Goal: Task Accomplishment & Management: Use online tool/utility

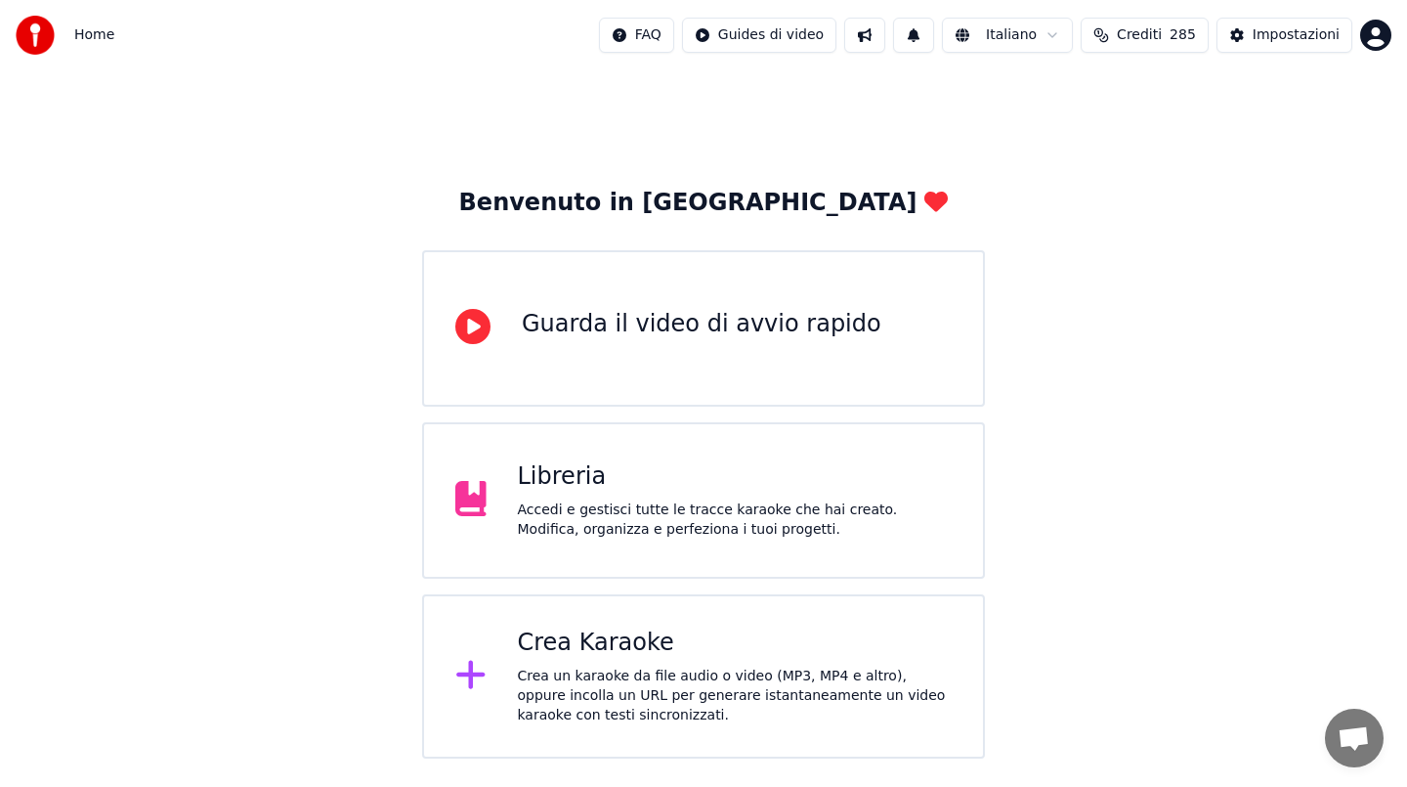
click at [634, 620] on div "Crea Karaoke Crea un karaoke da file audio o video (MP3, MP4 e altro), oppure i…" at bounding box center [703, 676] width 563 height 164
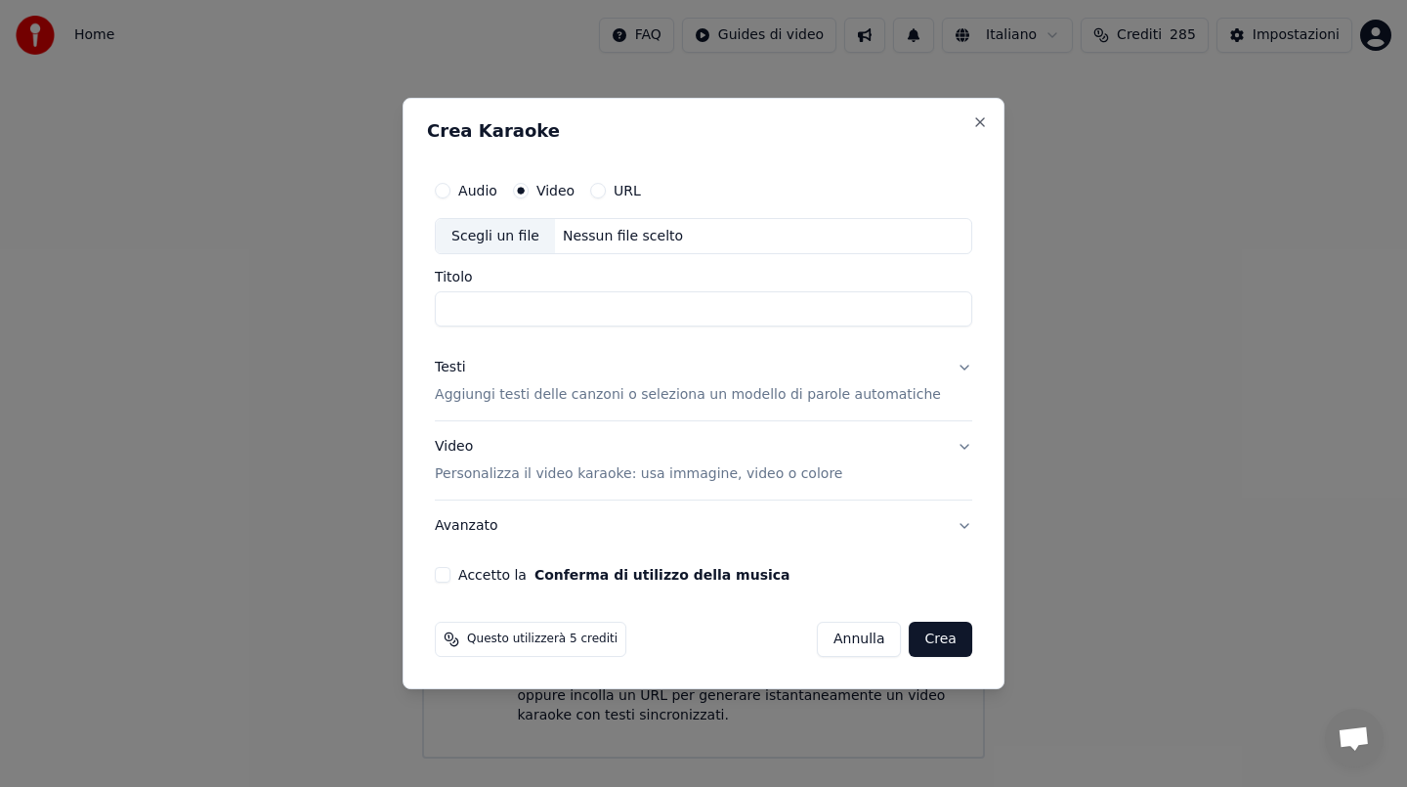
click at [643, 236] on div "Nessun file scelto" at bounding box center [623, 237] width 136 height 20
type input "**********"
click at [477, 377] on div "Testi Aggiungi testi delle canzoni o seleziona un modello di parole automatiche" at bounding box center [688, 382] width 506 height 47
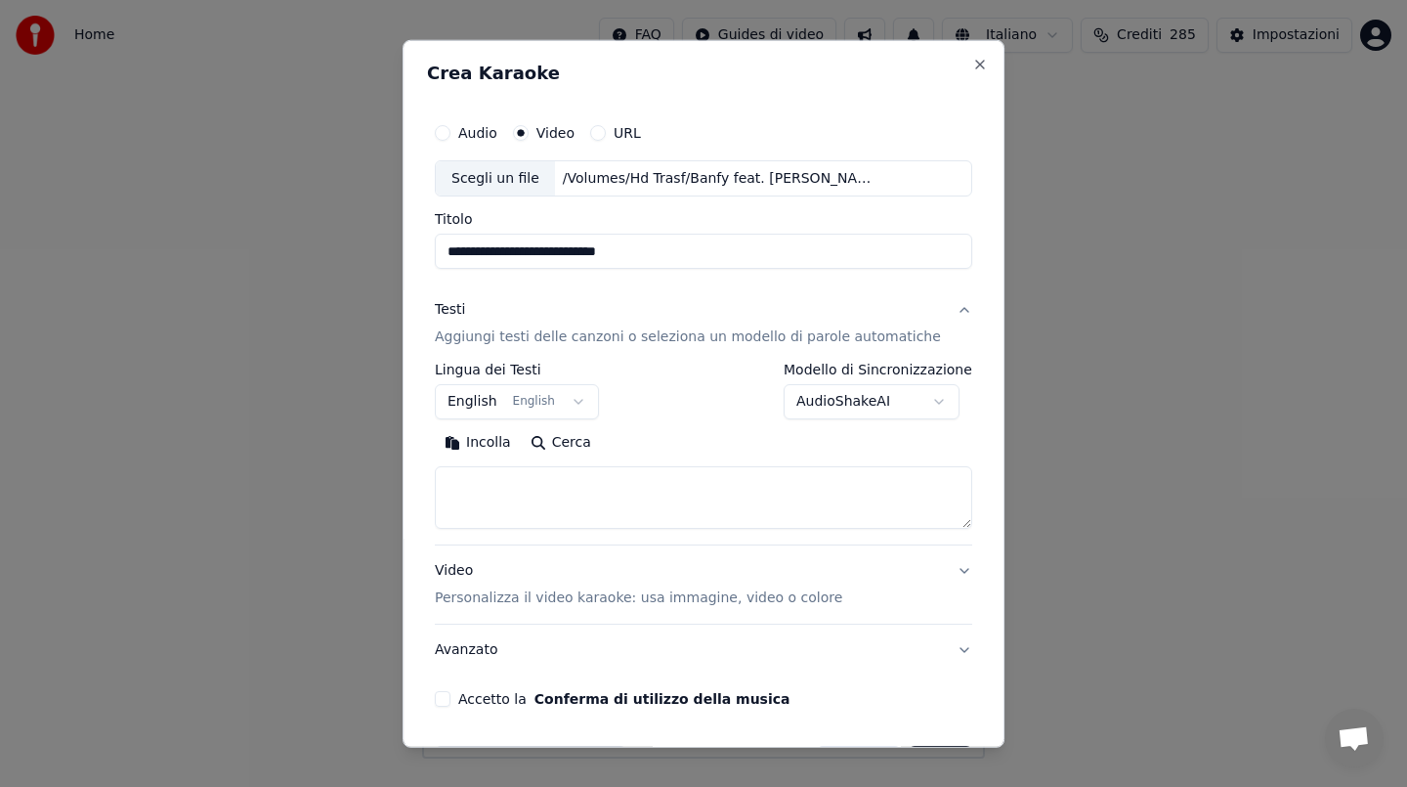
click at [502, 448] on button "Incolla" at bounding box center [478, 442] width 86 height 31
type textarea "**********"
click at [450, 705] on button "Accetto la Conferma di utilizzo della musica" at bounding box center [443, 699] width 16 height 16
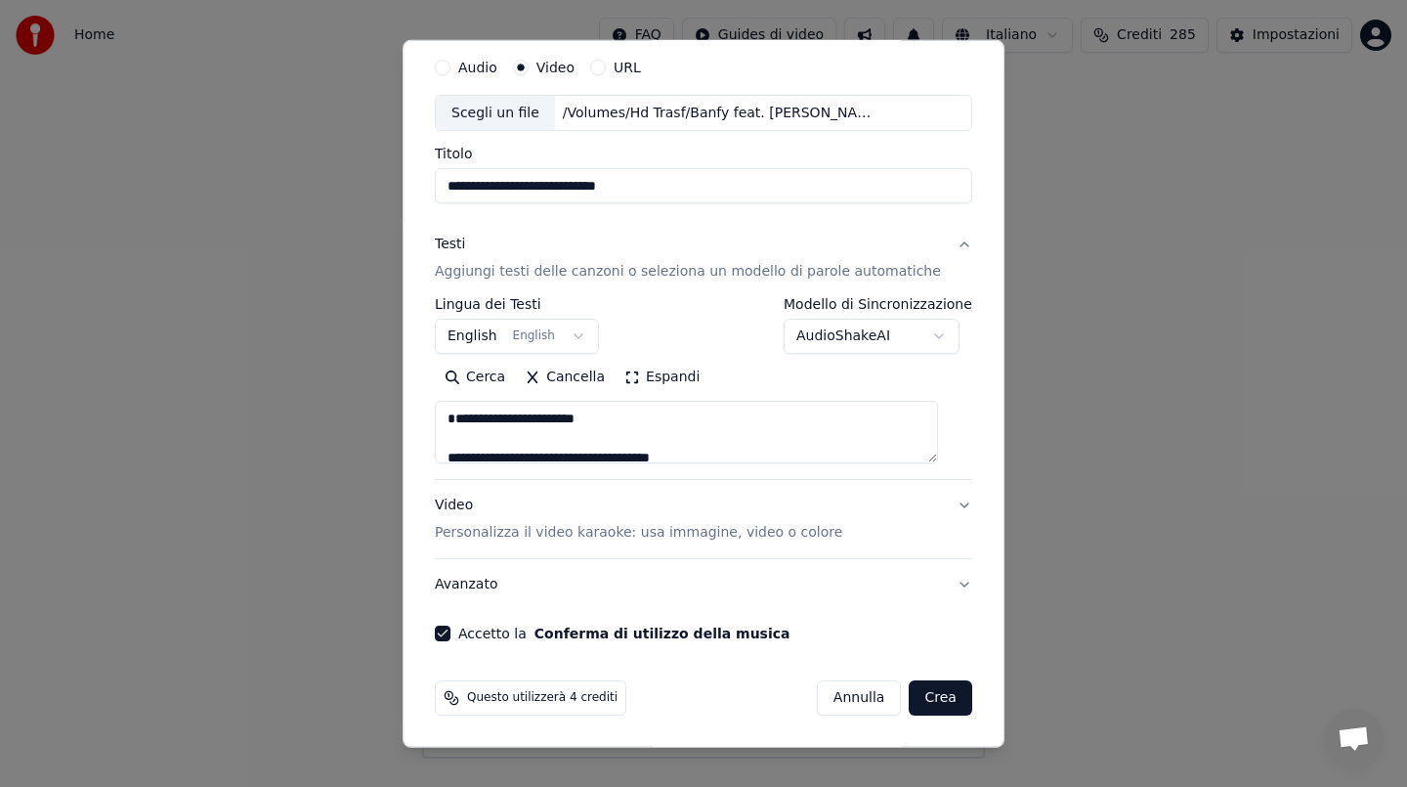
click at [940, 680] on button "Crea" at bounding box center [941, 697] width 63 height 35
select select "**"
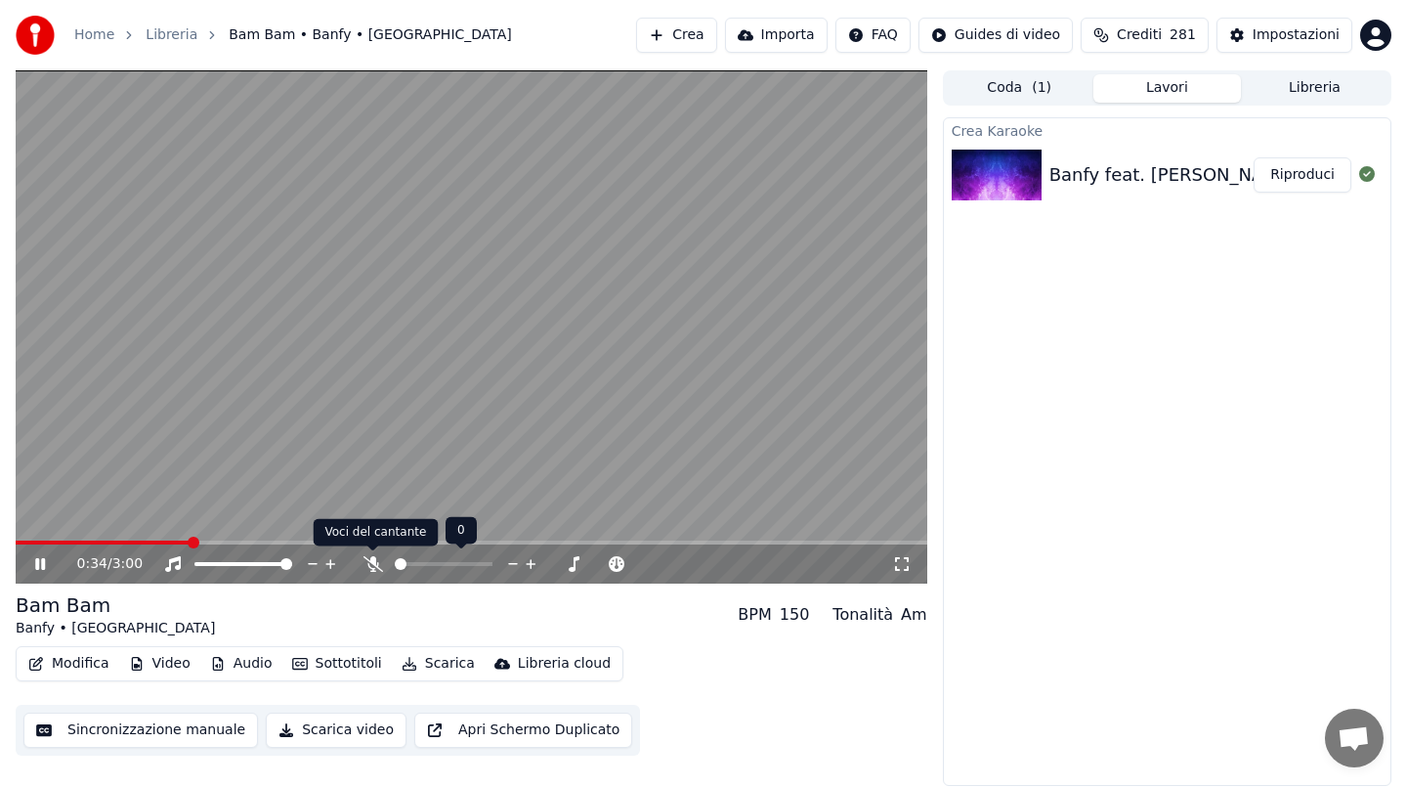
click at [374, 561] on icon at bounding box center [373, 564] width 20 height 16
click at [25, 544] on div "0:36 / 3:00" at bounding box center [472, 563] width 912 height 39
click at [25, 541] on span at bounding box center [21, 542] width 10 height 4
click at [1305, 173] on button "Riproduci" at bounding box center [1303, 174] width 98 height 35
click at [429, 659] on button "Scarica" at bounding box center [438, 663] width 89 height 27
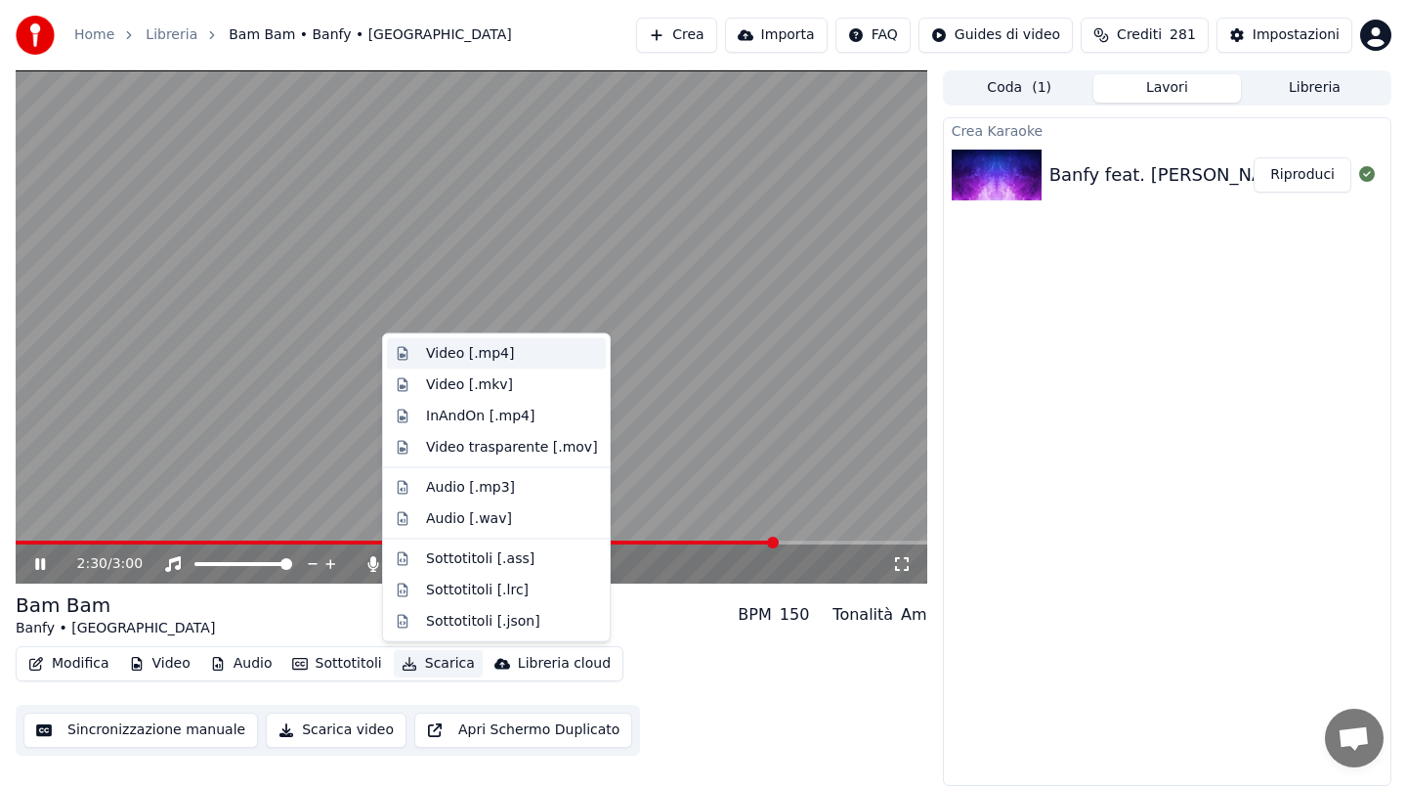
click at [447, 354] on div "Video [.mp4]" at bounding box center [470, 354] width 88 height 20
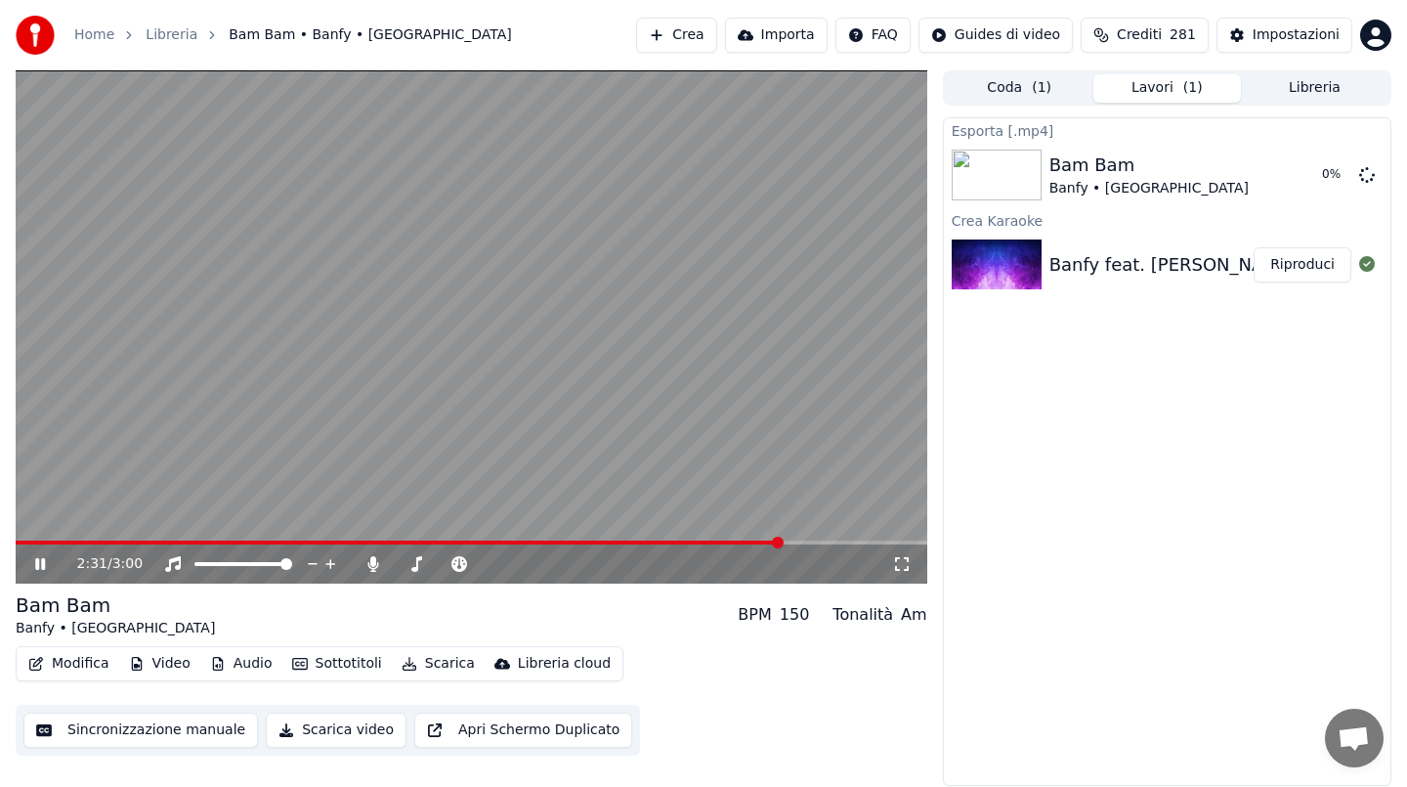
click at [490, 303] on video at bounding box center [472, 326] width 912 height 513
click at [1305, 174] on button "Mostra" at bounding box center [1311, 174] width 80 height 35
